Goal: Task Accomplishment & Management: Use online tool/utility

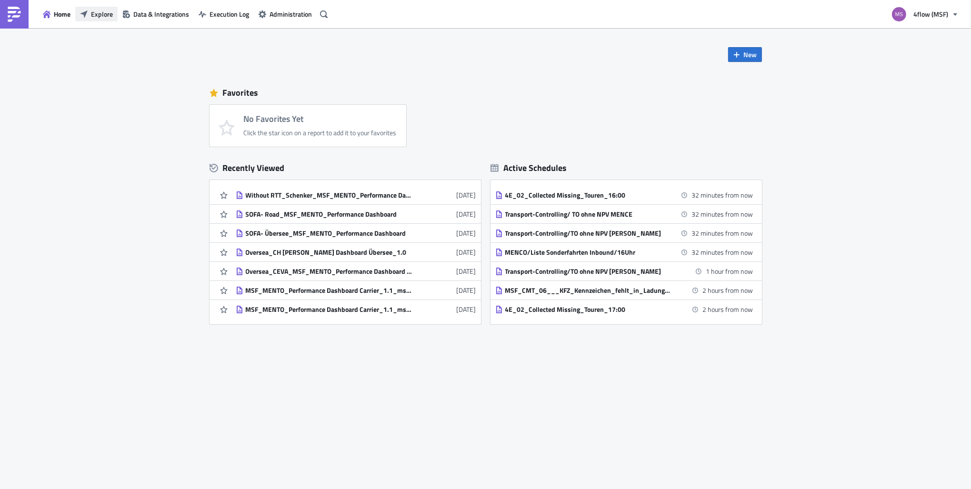
click at [98, 17] on span "Explore" at bounding box center [102, 14] width 22 height 10
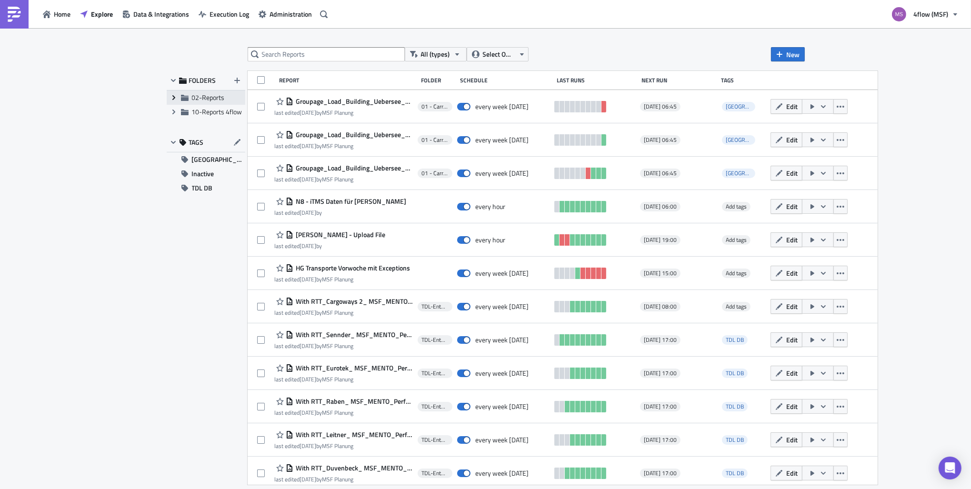
click at [172, 95] on icon "Expand group" at bounding box center [174, 98] width 8 height 8
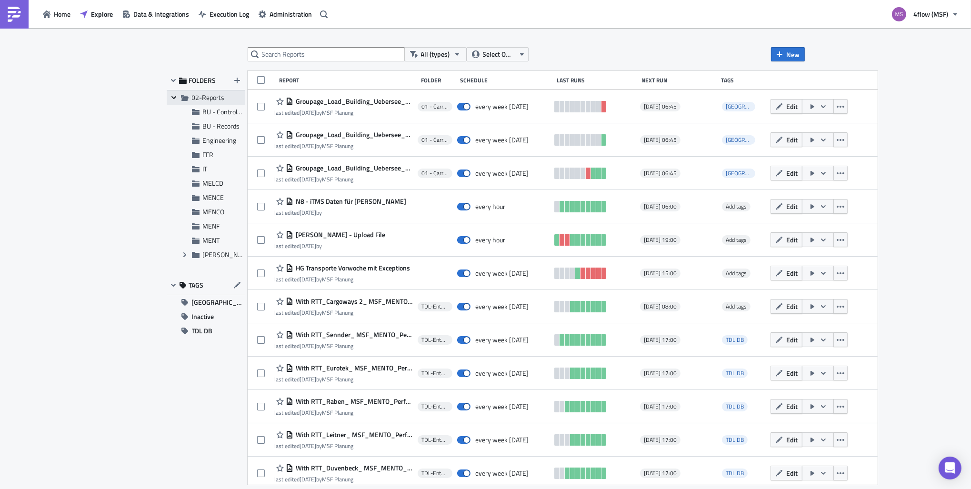
click at [172, 95] on icon "Collapse group" at bounding box center [174, 98] width 8 height 8
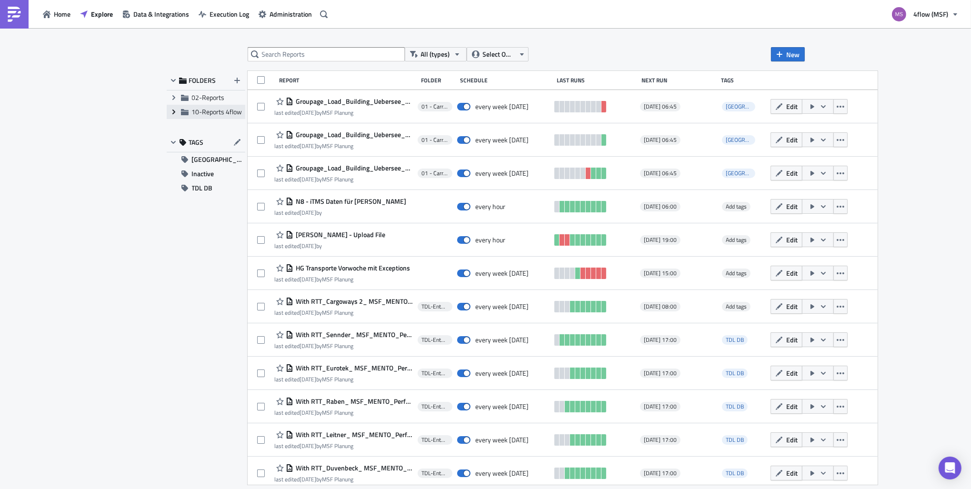
click at [170, 109] on icon "Expand group" at bounding box center [174, 112] width 8 height 8
click at [184, 123] on icon "Expand group" at bounding box center [185, 126] width 8 height 8
click at [222, 136] on span "02_Abrechnung MSF" at bounding box center [244, 140] width 60 height 10
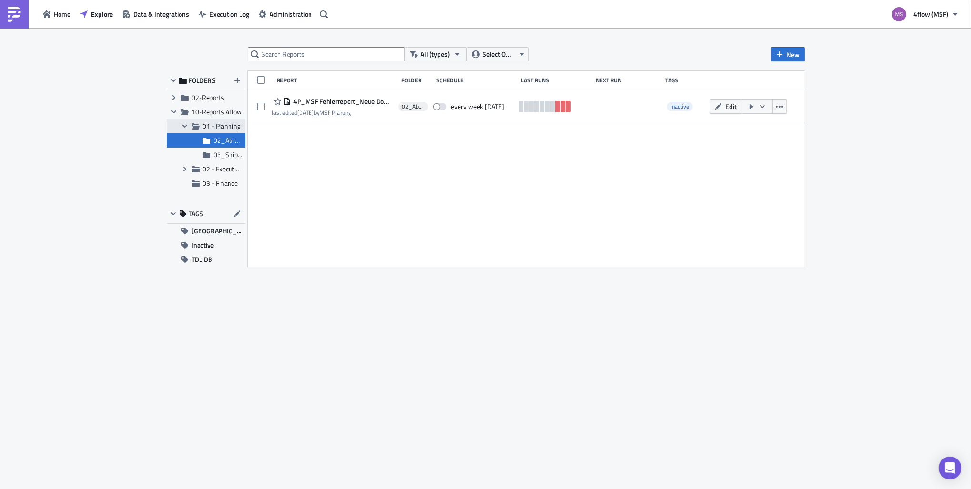
click at [217, 127] on span "01 - Planning" at bounding box center [222, 126] width 38 height 10
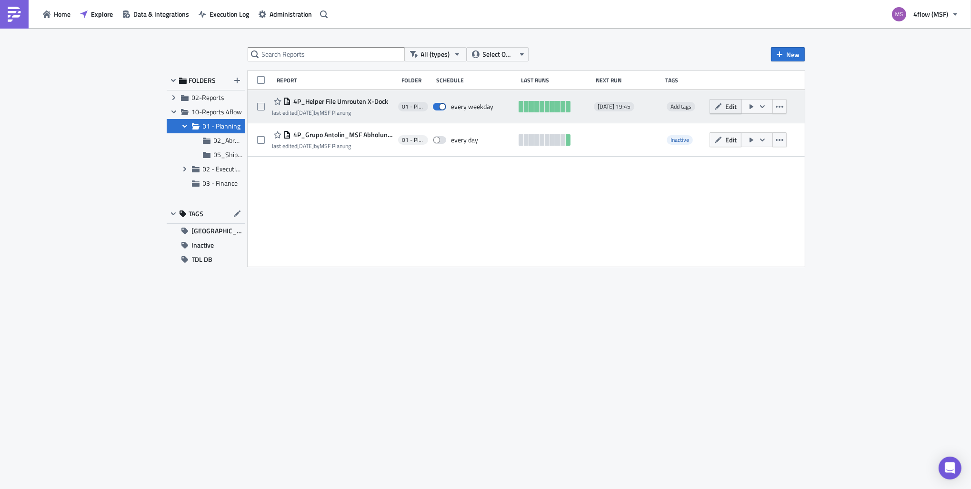
click at [728, 104] on span "Edit" at bounding box center [730, 106] width 11 height 10
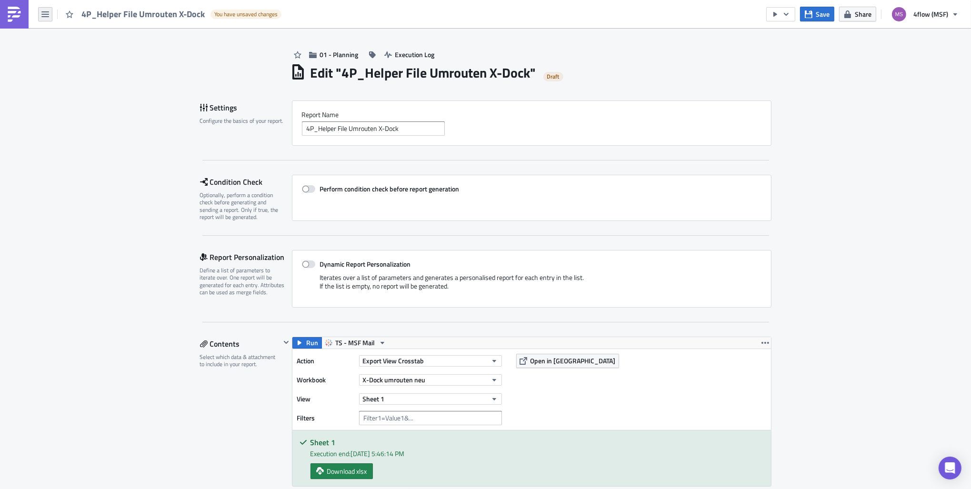
click at [39, 11] on button "button" at bounding box center [45, 14] width 14 height 14
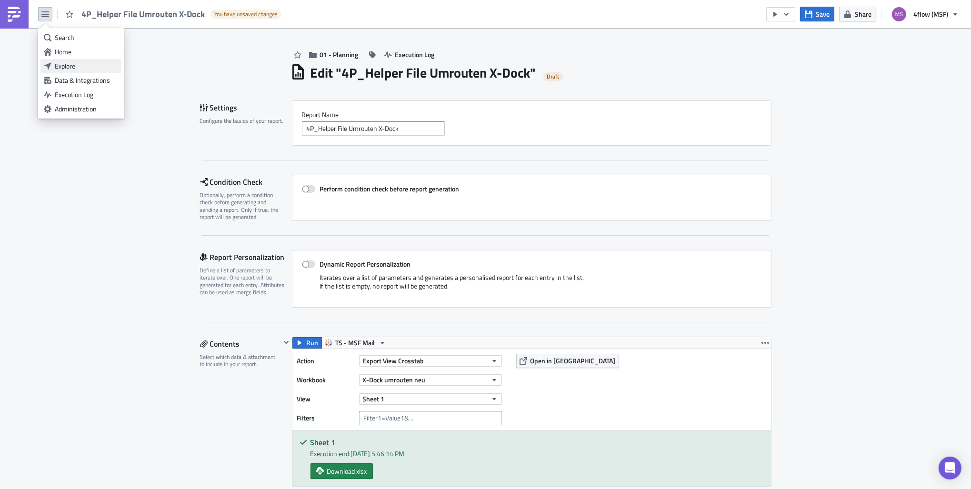
click at [74, 60] on link "Explore" at bounding box center [80, 66] width 81 height 14
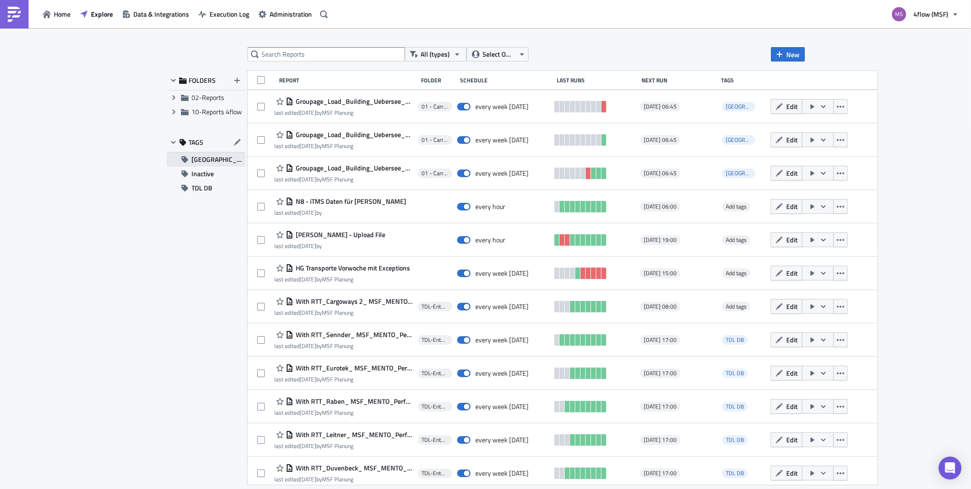
click at [201, 160] on span "[GEOGRAPHIC_DATA]" at bounding box center [218, 159] width 53 height 14
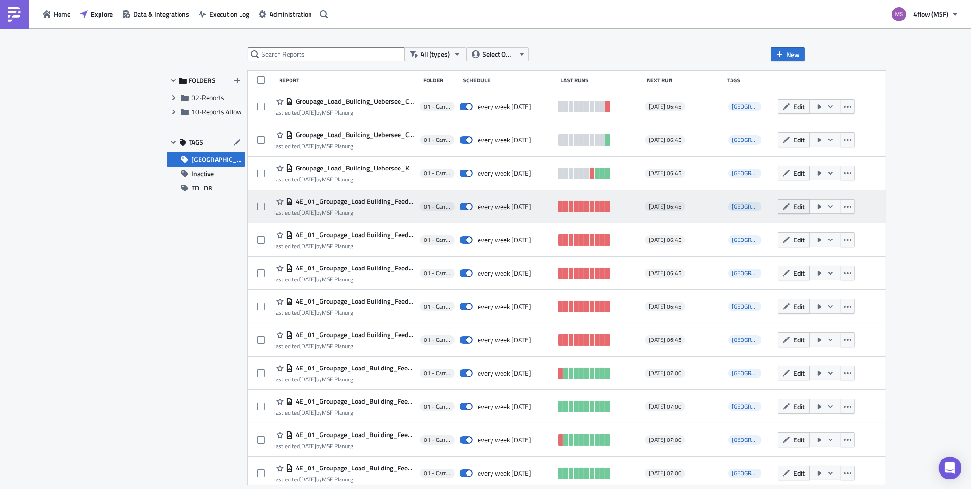
click at [793, 208] on span "Edit" at bounding box center [798, 206] width 11 height 10
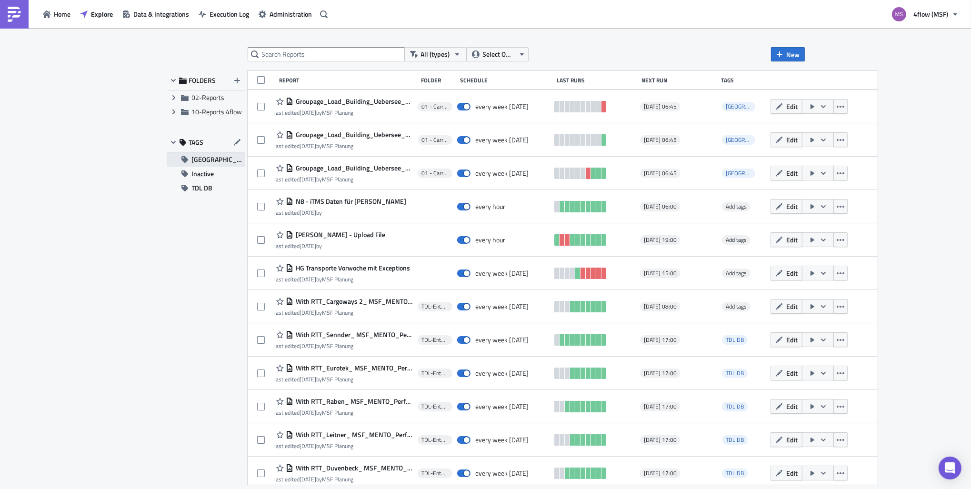
click at [198, 156] on span "[GEOGRAPHIC_DATA]" at bounding box center [218, 159] width 53 height 14
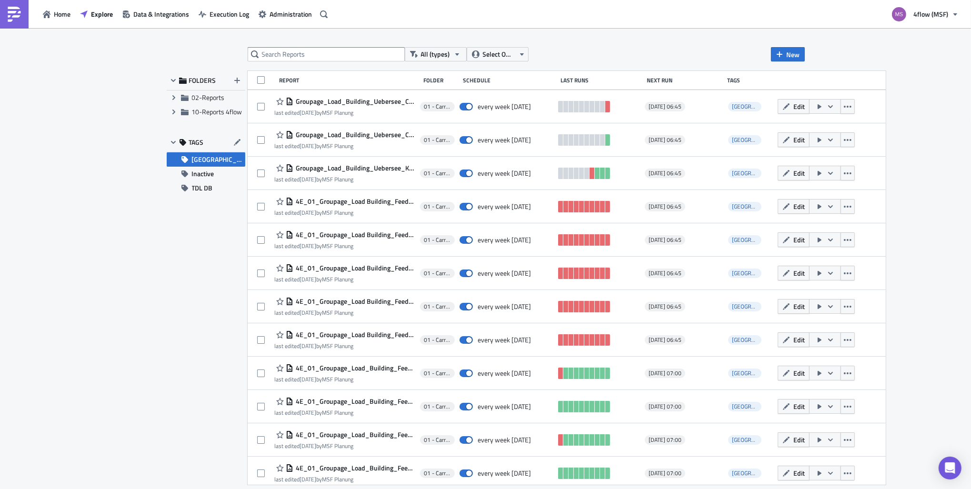
click at [213, 157] on span "[GEOGRAPHIC_DATA]" at bounding box center [218, 159] width 53 height 14
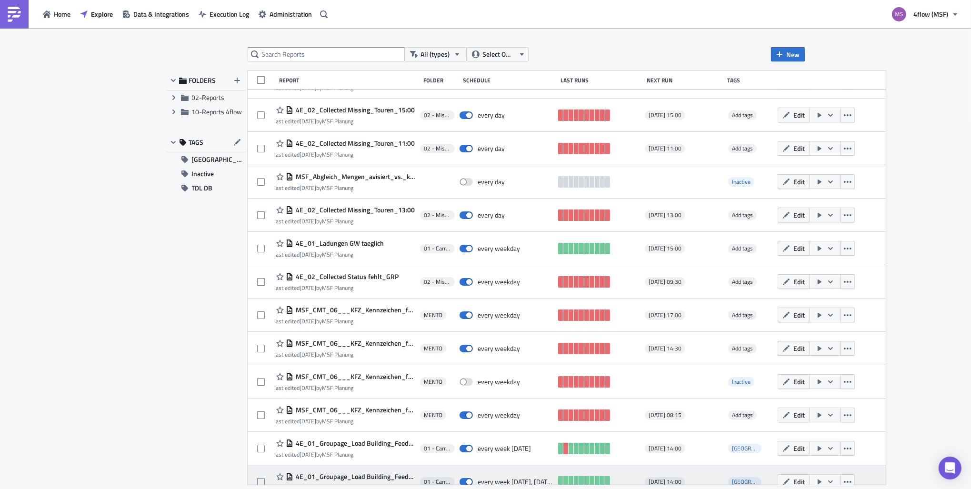
scroll to position [4891, 0]
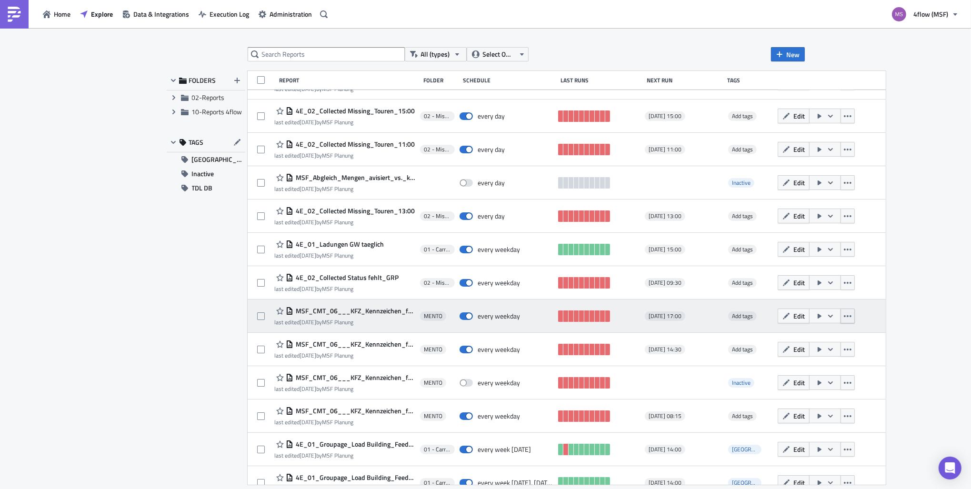
click at [844, 317] on icon "button" at bounding box center [848, 316] width 8 height 8
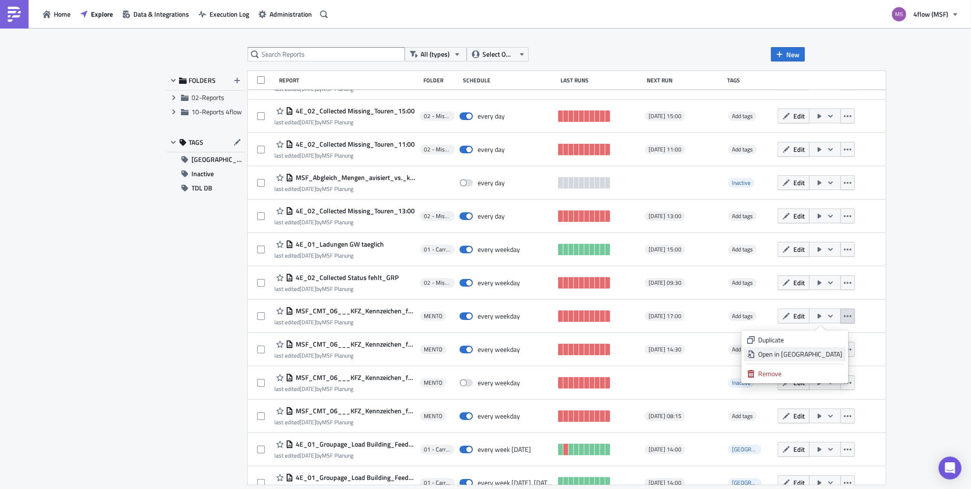
click at [823, 349] on link "Open in New Tab" at bounding box center [795, 354] width 102 height 14
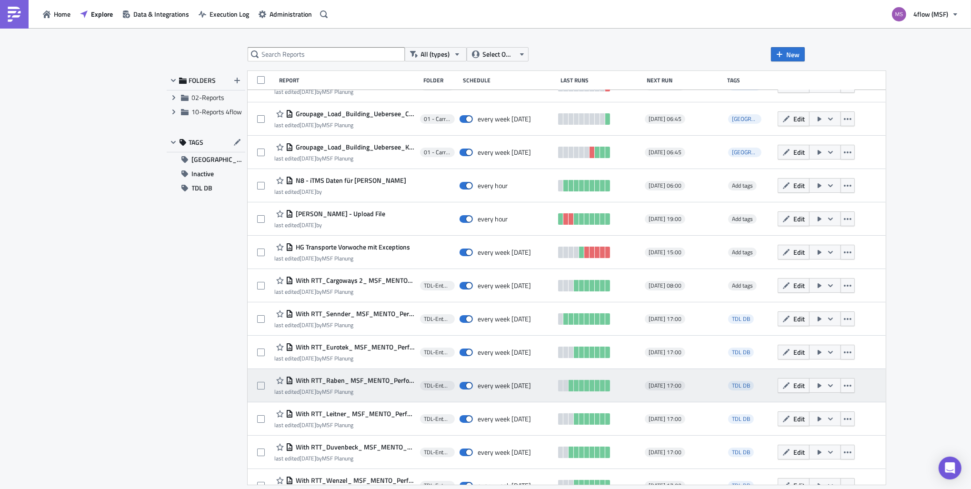
scroll to position [0, 0]
